Goal: Task Accomplishment & Management: Use online tool/utility

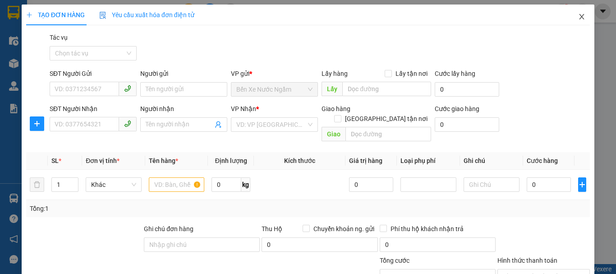
click at [578, 18] on icon "close" at bounding box center [581, 16] width 7 height 7
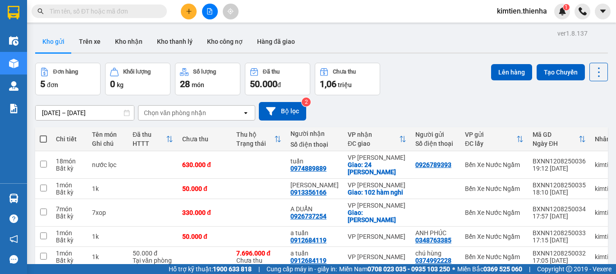
click at [42, 135] on span at bounding box center [43, 138] width 7 height 7
click at [43, 134] on input "checkbox" at bounding box center [43, 134] width 0 height 0
checkbox input "true"
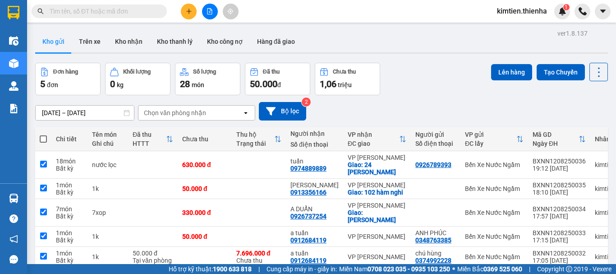
checkbox input "true"
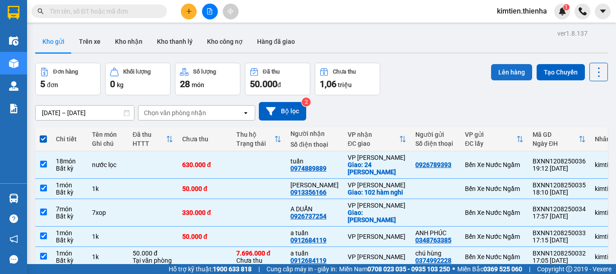
click at [505, 74] on button "Lên hàng" at bounding box center [511, 72] width 41 height 16
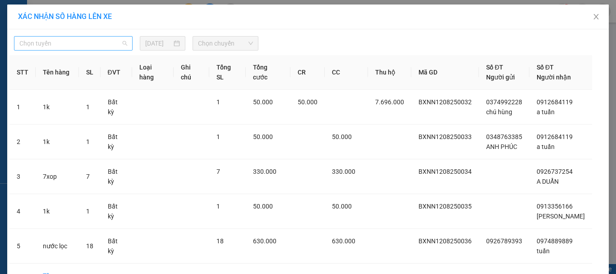
click at [108, 46] on span "Chọn tuyến" at bounding box center [73, 44] width 108 height 14
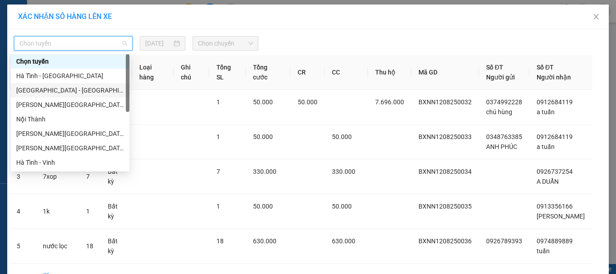
click at [79, 91] on div "[GEOGRAPHIC_DATA] - [GEOGRAPHIC_DATA]" at bounding box center [70, 90] width 108 height 10
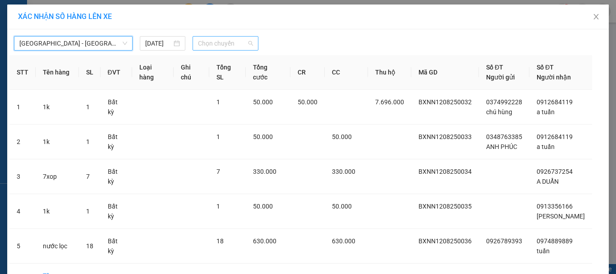
click at [243, 43] on span "Chọn chuyến" at bounding box center [225, 44] width 55 height 14
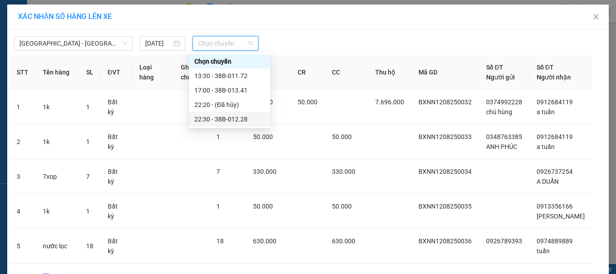
click at [227, 116] on div "22:30 - 38B-012.28" at bounding box center [229, 119] width 70 height 10
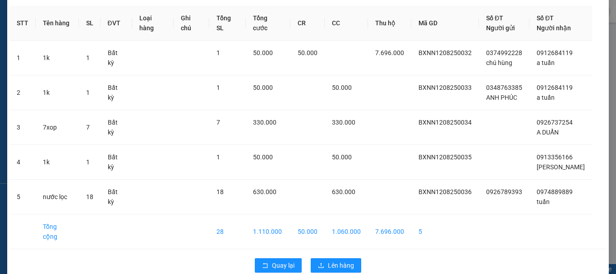
scroll to position [75, 0]
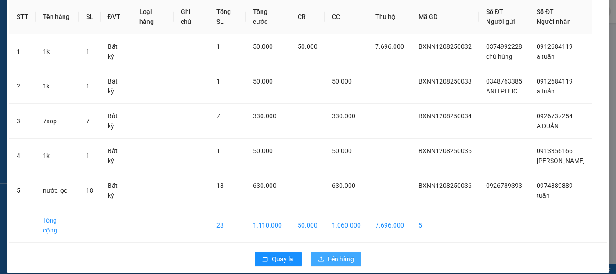
click at [347, 254] on span "Lên hàng" at bounding box center [341, 259] width 26 height 10
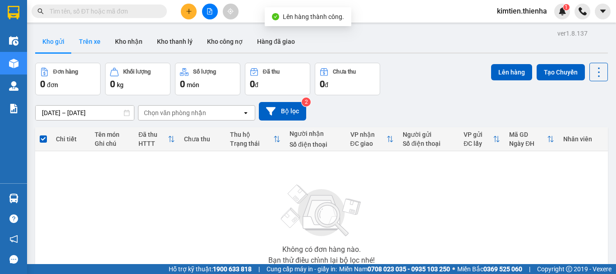
click at [82, 42] on button "Trên xe" at bounding box center [90, 42] width 36 height 22
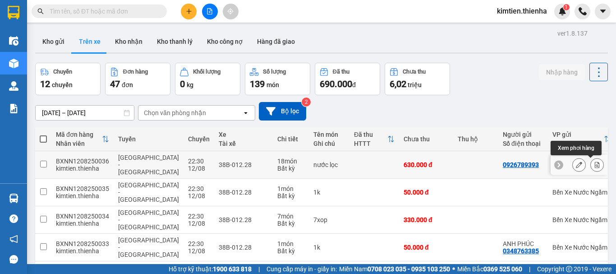
click at [595, 167] on icon at bounding box center [597, 165] width 5 height 6
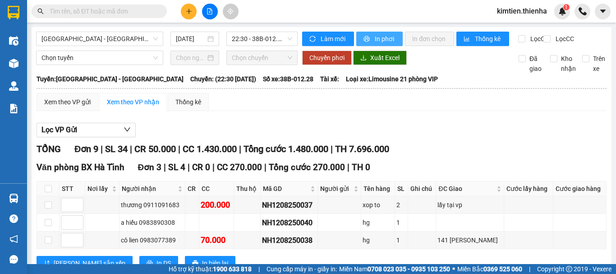
click at [378, 38] on span "In phơi" at bounding box center [385, 39] width 21 height 10
